Goal: Task Accomplishment & Management: Complete application form

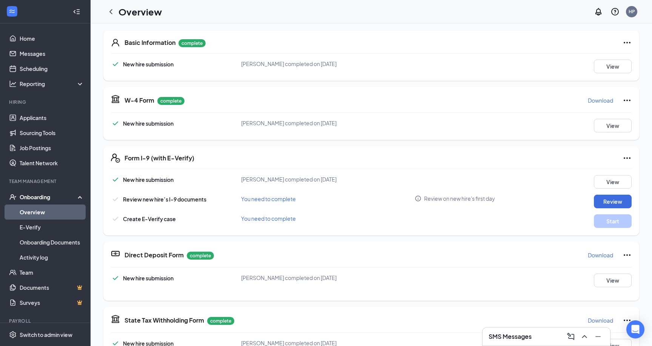
scroll to position [278, 0]
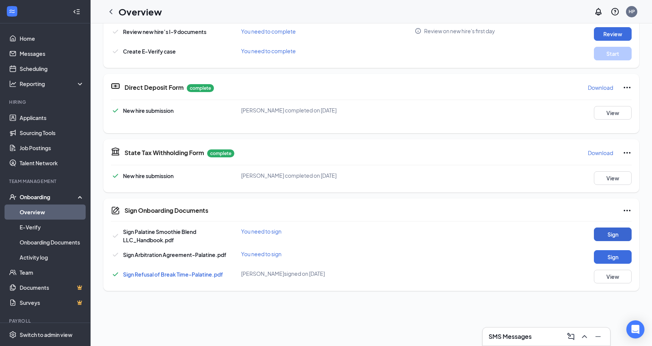
click at [618, 238] on button "Sign" at bounding box center [613, 235] width 38 height 14
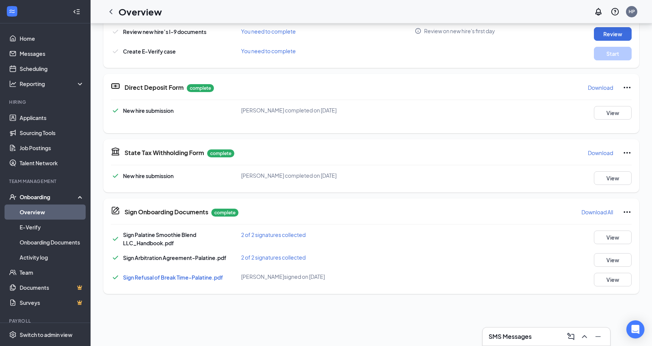
scroll to position [23, 0]
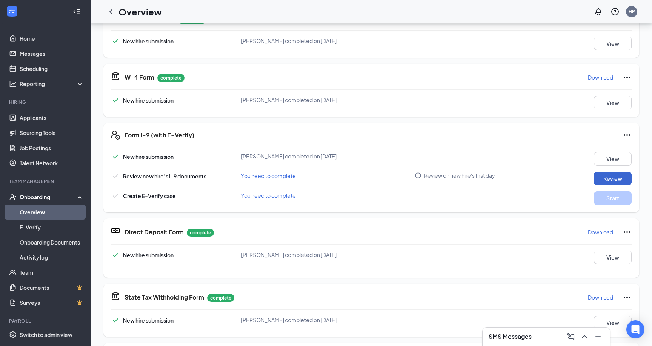
click at [598, 180] on button "Review" at bounding box center [613, 179] width 38 height 14
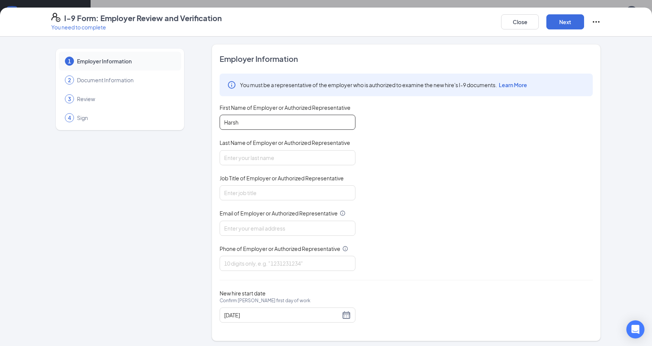
type input "Harsh"
type input "Patel"
type input "Member"
type input "sksonipatelgroup@gmail.com"
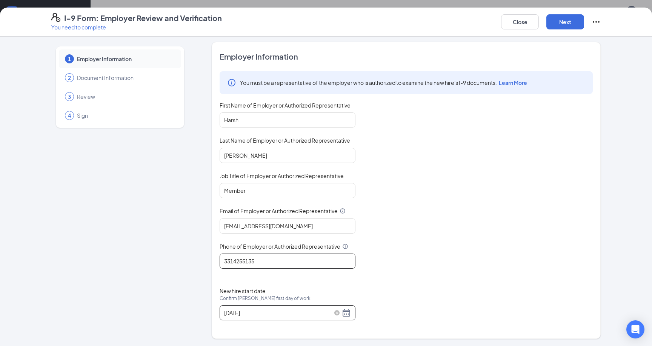
scroll to position [2, 0]
type input "3314255135"
click at [347, 310] on div "09/11/2025" at bounding box center [287, 313] width 127 height 9
click at [348, 312] on div "09/11/2025" at bounding box center [287, 313] width 127 height 9
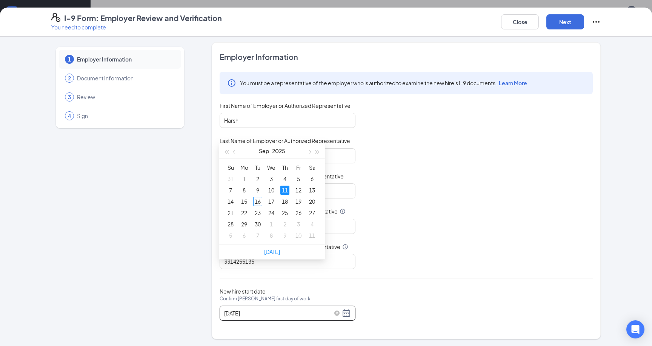
scroll to position [205, 0]
type input "09/26/2025"
click at [302, 212] on div "26" at bounding box center [298, 209] width 9 height 9
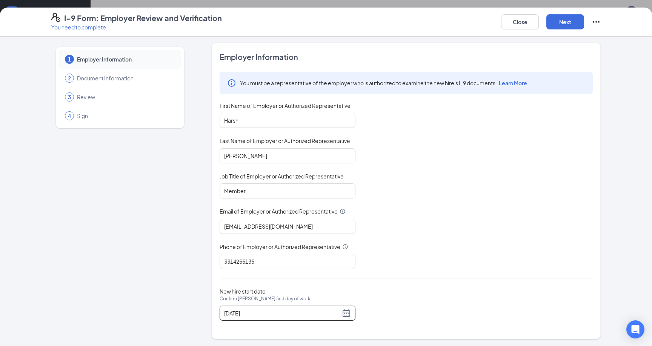
scroll to position [235, 0]
click at [567, 24] on button "Next" at bounding box center [566, 21] width 38 height 15
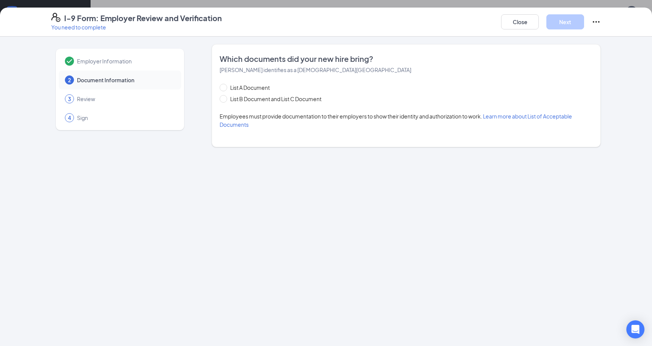
scroll to position [0, 0]
click at [223, 97] on input "List B Document and List C Document" at bounding box center [222, 97] width 5 height 5
radio input "true"
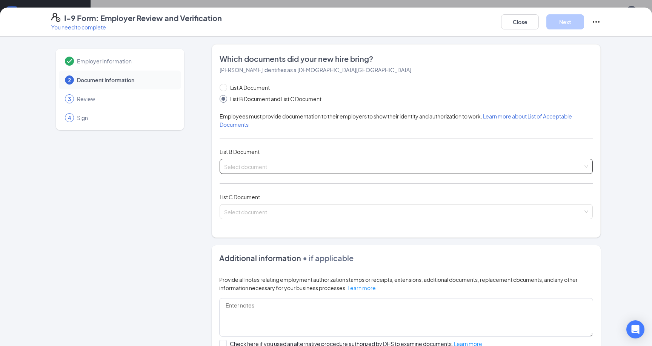
click at [266, 163] on input "search" at bounding box center [403, 164] width 359 height 11
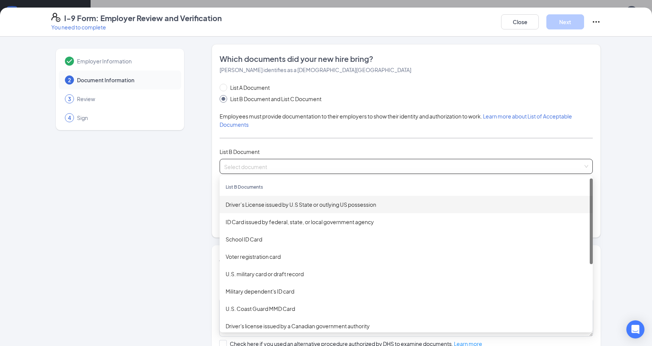
click at [280, 206] on div "Driver’s License issued by U.S State or outlying US possession" at bounding box center [406, 204] width 361 height 8
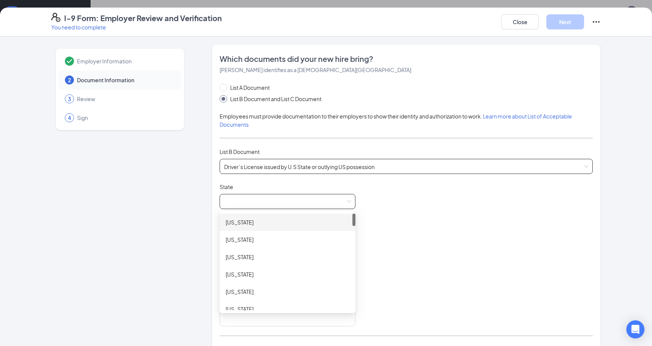
click at [258, 203] on span at bounding box center [287, 201] width 127 height 14
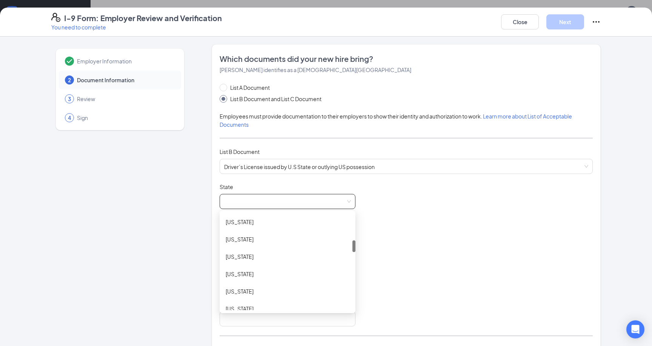
scroll to position [212, 0]
click at [235, 271] on div "Illinois" at bounding box center [288, 270] width 124 height 8
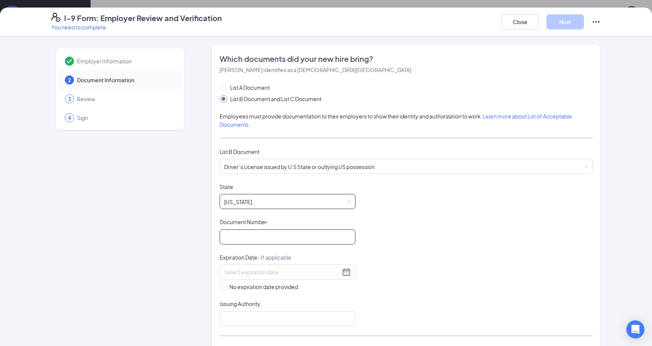
click at [248, 239] on input "Document Number" at bounding box center [288, 237] width 136 height 15
type input "L10021809151"
click at [253, 272] on input at bounding box center [282, 272] width 116 height 8
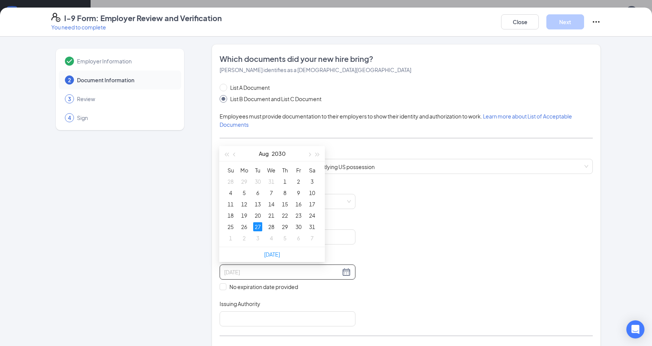
type input "08/27/2030"
click at [259, 226] on div "27" at bounding box center [257, 226] width 9 height 9
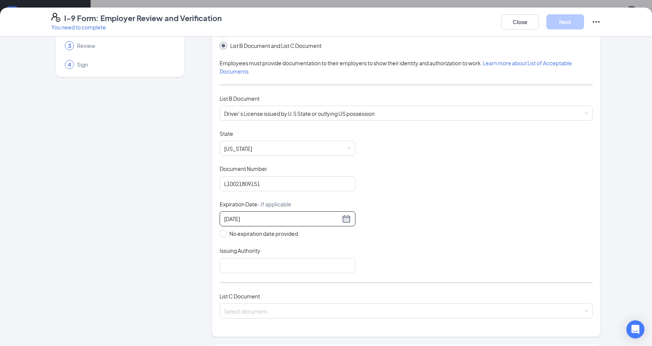
scroll to position [69, 0]
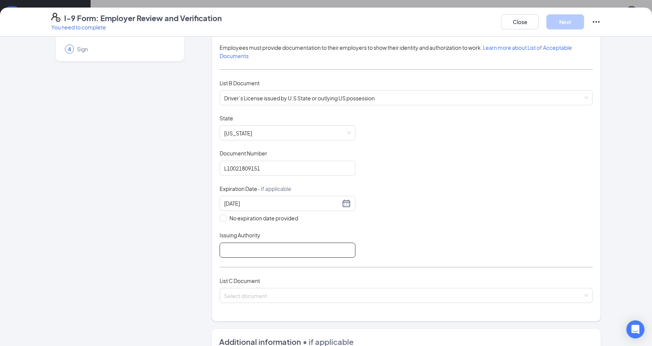
click at [283, 253] on input "Issuing Authority" at bounding box center [288, 250] width 136 height 15
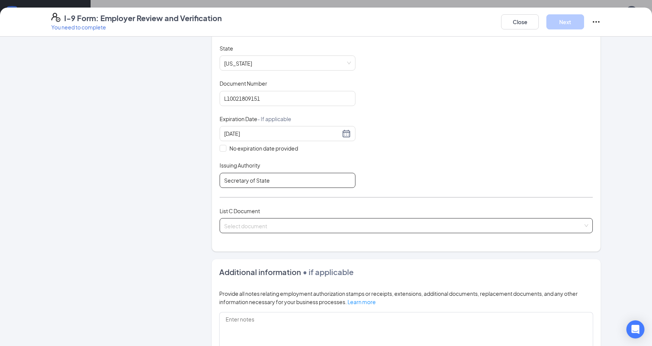
type input "Secretary of State"
click at [264, 225] on input "search" at bounding box center [403, 224] width 359 height 11
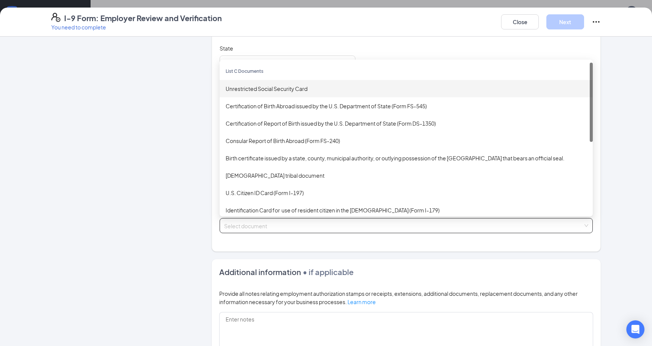
click at [271, 92] on div "Unrestricted Social Security Card" at bounding box center [406, 88] width 373 height 17
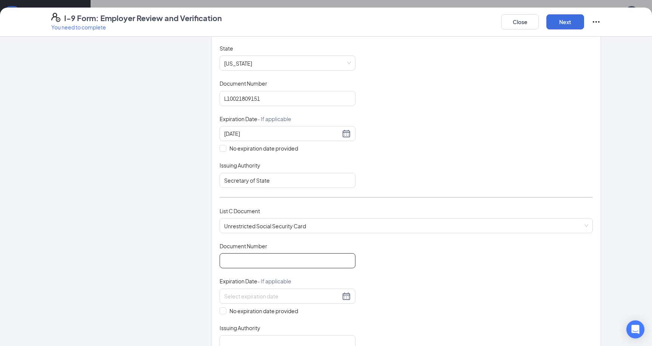
click at [236, 255] on input "Document Number" at bounding box center [288, 260] width 136 height 15
paste input "349-08-3256"
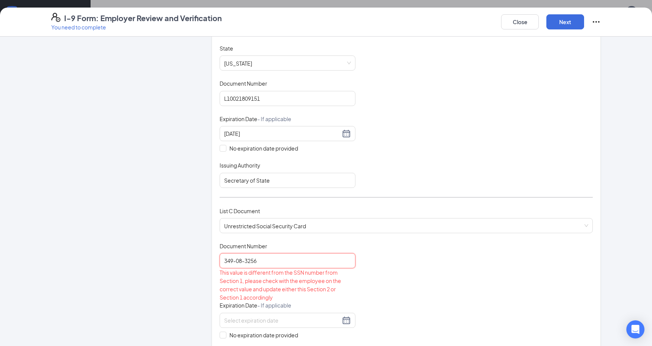
click at [237, 262] on input "349-08-3256" at bounding box center [288, 260] width 136 height 15
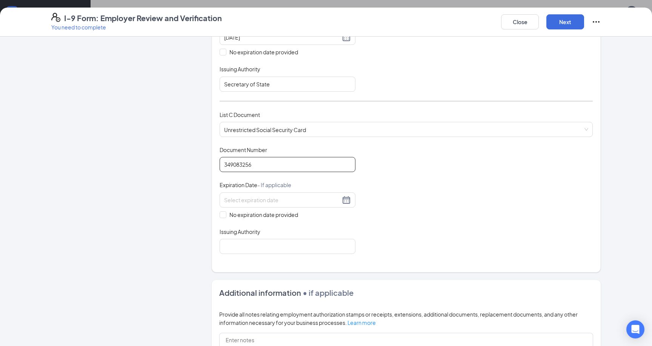
scroll to position [236, 0]
type input "349083256"
click at [224, 210] on input "No expiration date provided" at bounding box center [222, 212] width 5 height 5
checkbox input "true"
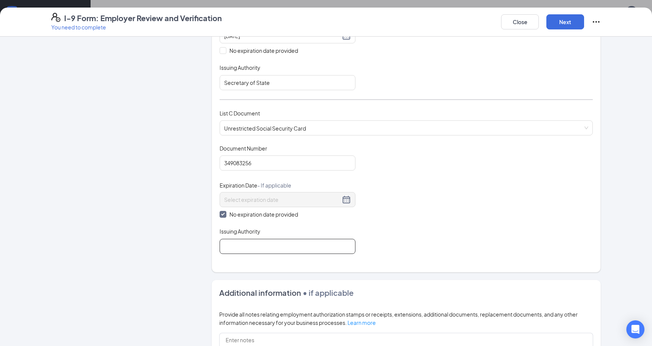
click at [236, 242] on input "Issuing Authority" at bounding box center [288, 246] width 136 height 15
type input "S"
type input "C"
type input "s"
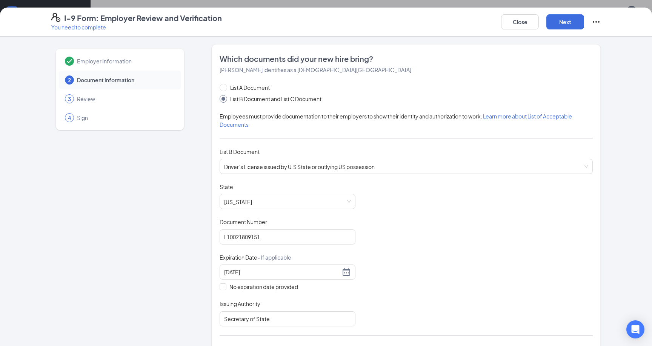
scroll to position [0, 0]
type input "Social Security Administration"
click at [567, 20] on button "Next" at bounding box center [566, 21] width 38 height 15
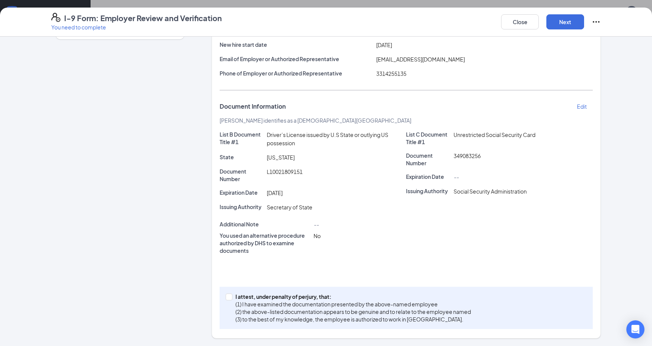
scroll to position [91, 0]
click at [230, 300] on label "I attest, under penalty of perjury, that: (1) I have examined the documentation…" at bounding box center [350, 308] width 248 height 30
click at [230, 299] on input "I attest, under penalty of perjury, that: (1) I have examined the documentation…" at bounding box center [228, 296] width 5 height 5
checkbox input "true"
click at [567, 22] on button "Next" at bounding box center [566, 21] width 38 height 15
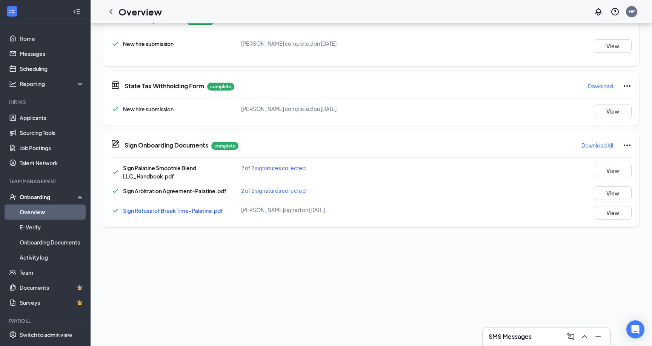
scroll to position [23, 0]
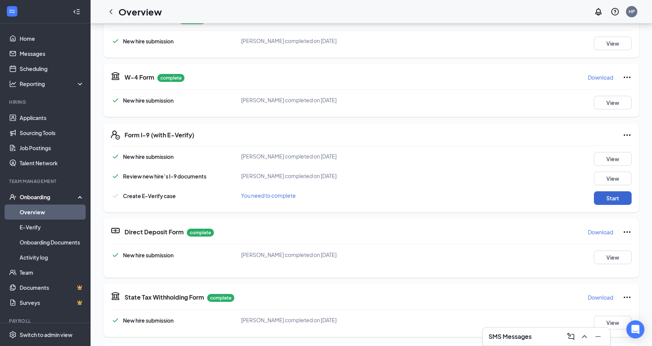
click at [613, 193] on button "Start" at bounding box center [613, 198] width 38 height 14
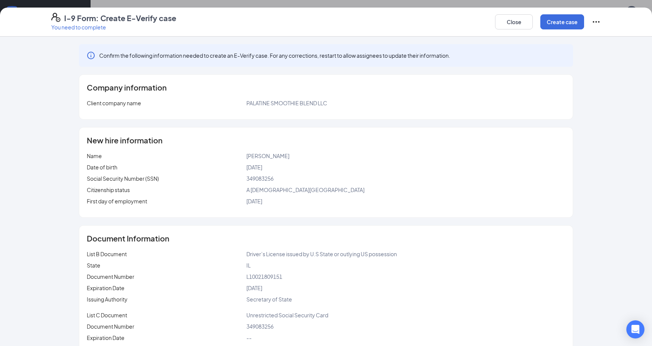
scroll to position [235, 0]
click at [568, 15] on button "Create case" at bounding box center [563, 21] width 44 height 15
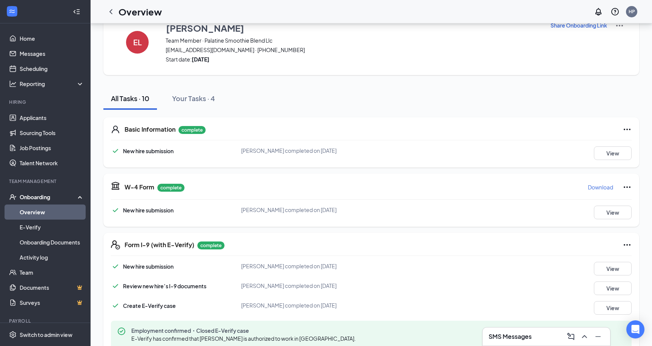
scroll to position [0, 0]
click at [601, 187] on p "Download" at bounding box center [600, 187] width 25 height 8
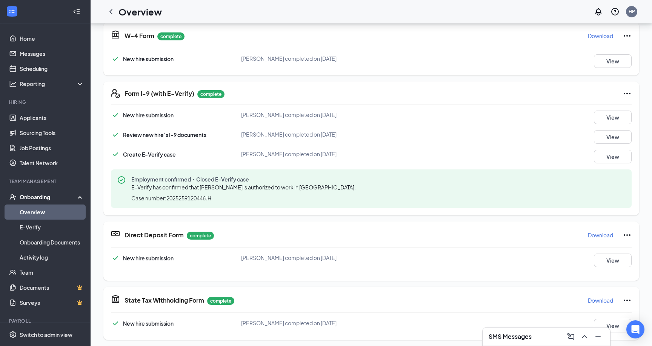
scroll to position [188, 0]
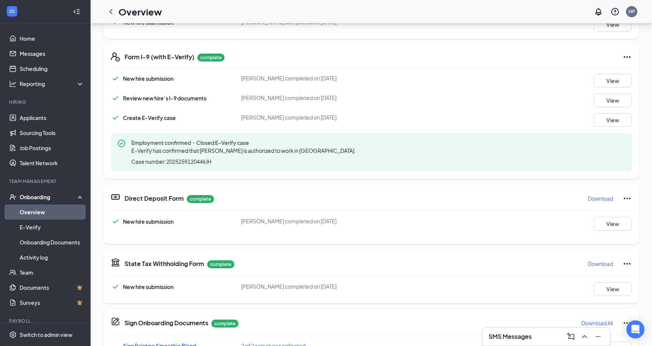
click at [597, 199] on p "Download" at bounding box center [600, 199] width 25 height 8
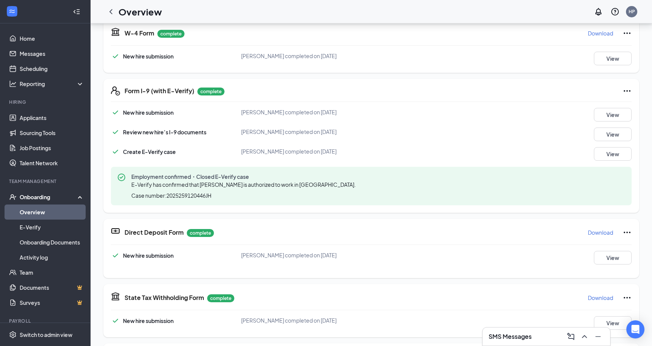
scroll to position [164, 0]
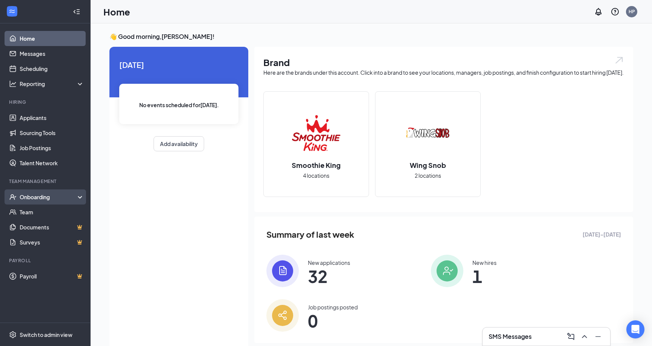
click at [38, 196] on div "Onboarding" at bounding box center [49, 197] width 58 height 8
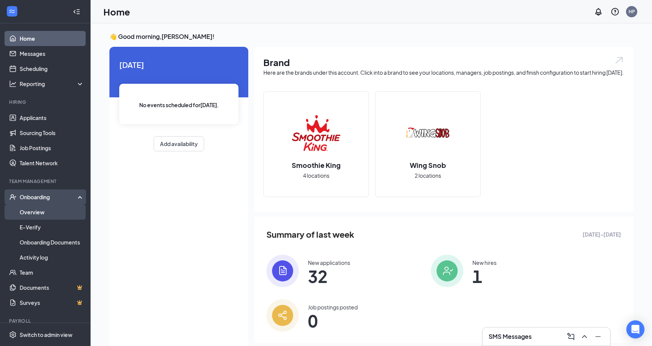
click at [33, 210] on link "Overview" at bounding box center [52, 212] width 65 height 15
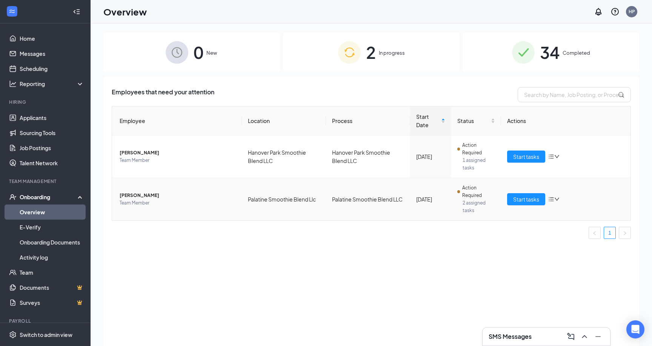
click at [126, 196] on span "[PERSON_NAME]" at bounding box center [178, 196] width 116 height 8
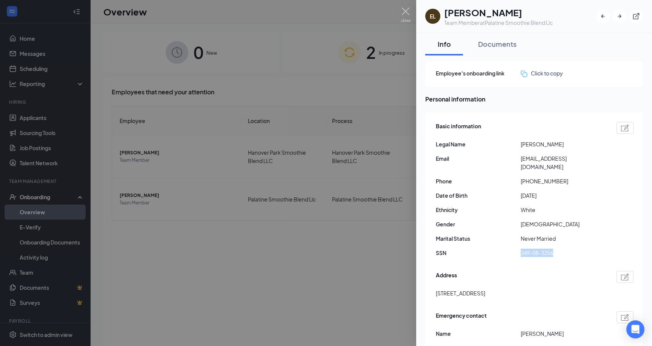
drag, startPoint x: 521, startPoint y: 245, endPoint x: 588, endPoint y: 248, distance: 67.3
click at [588, 249] on span "349-08-3256" at bounding box center [563, 253] width 85 height 8
copy span "349-08-3256"
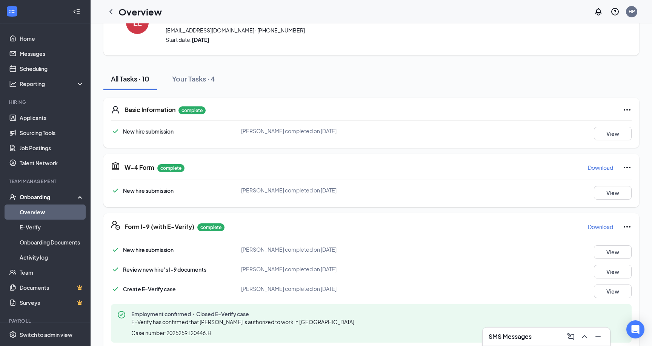
scroll to position [60, 0]
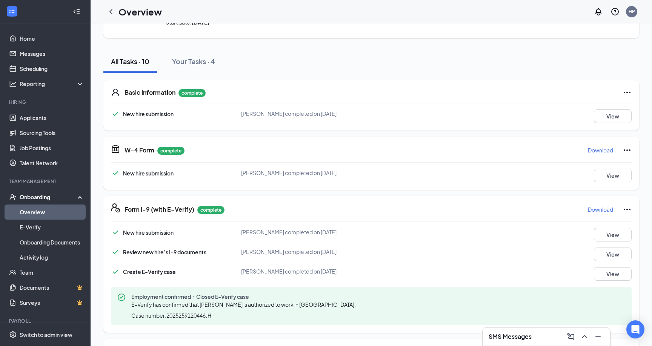
click at [601, 208] on p "Download" at bounding box center [600, 210] width 25 height 8
